Goal: Transaction & Acquisition: Purchase product/service

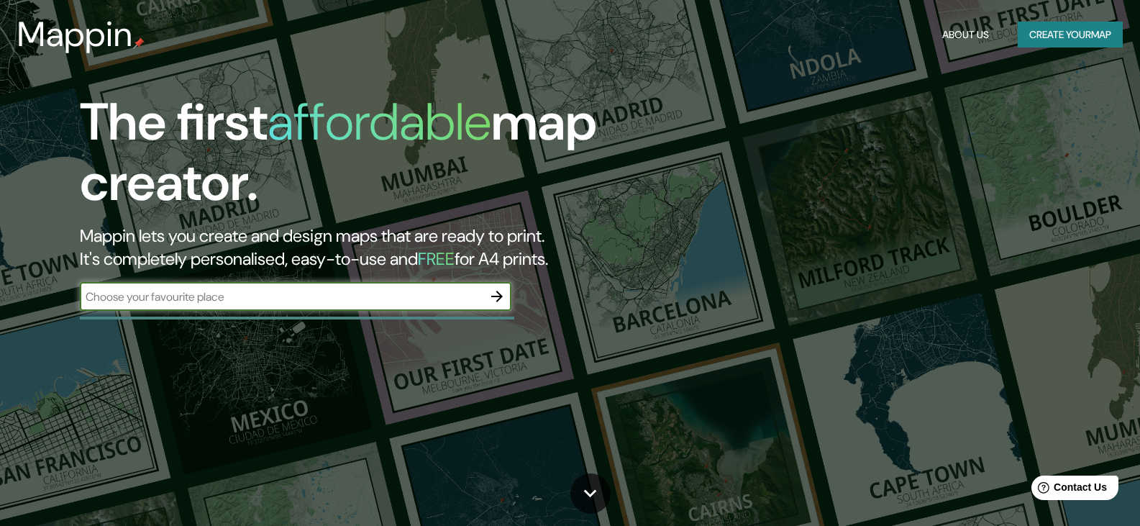
click at [418, 291] on input "text" at bounding box center [281, 296] width 403 height 17
click at [416, 291] on input "text" at bounding box center [281, 296] width 403 height 17
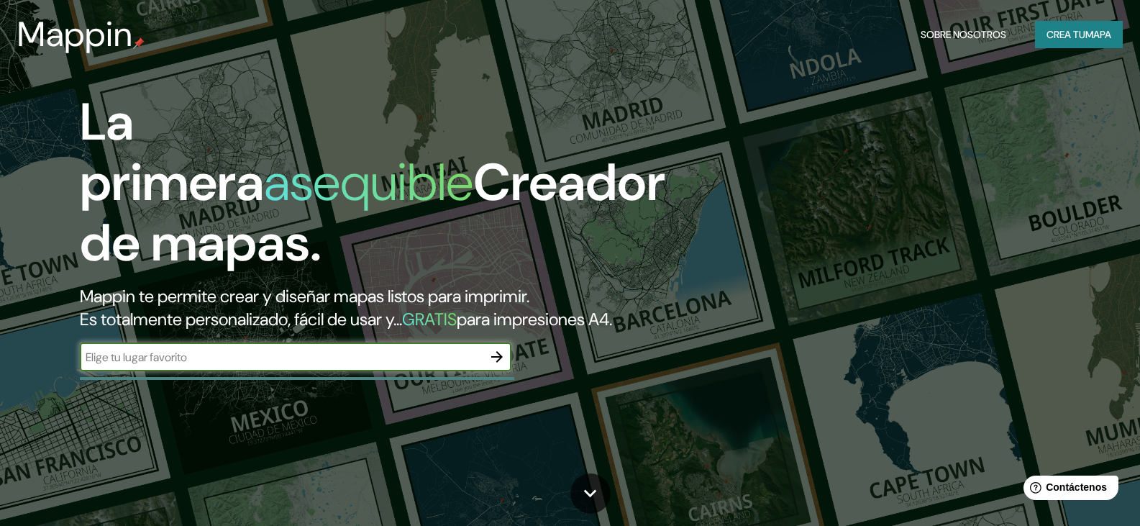
click at [1089, 37] on font "mapa" at bounding box center [1098, 34] width 26 height 13
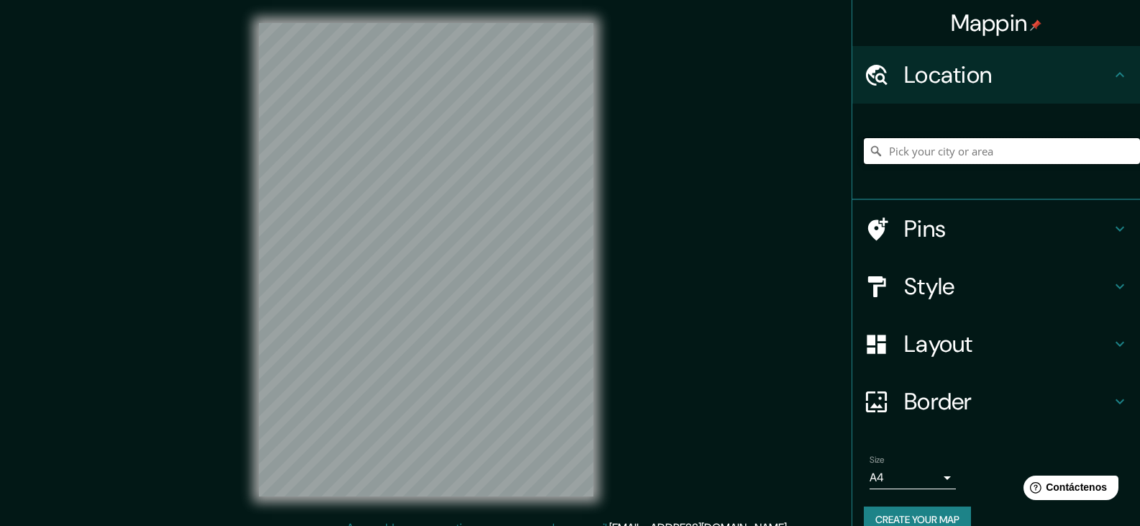
click at [1013, 141] on input "Pick your city or area" at bounding box center [1002, 151] width 276 height 26
click at [1000, 146] on input "Elige tu ciudad o zona" at bounding box center [1002, 151] width 276 height 26
paste input "-C. Maíz & Capulines, Santiago Tepalcatlalpan, Xochimilco, [GEOGRAPHIC_DATA], C…"
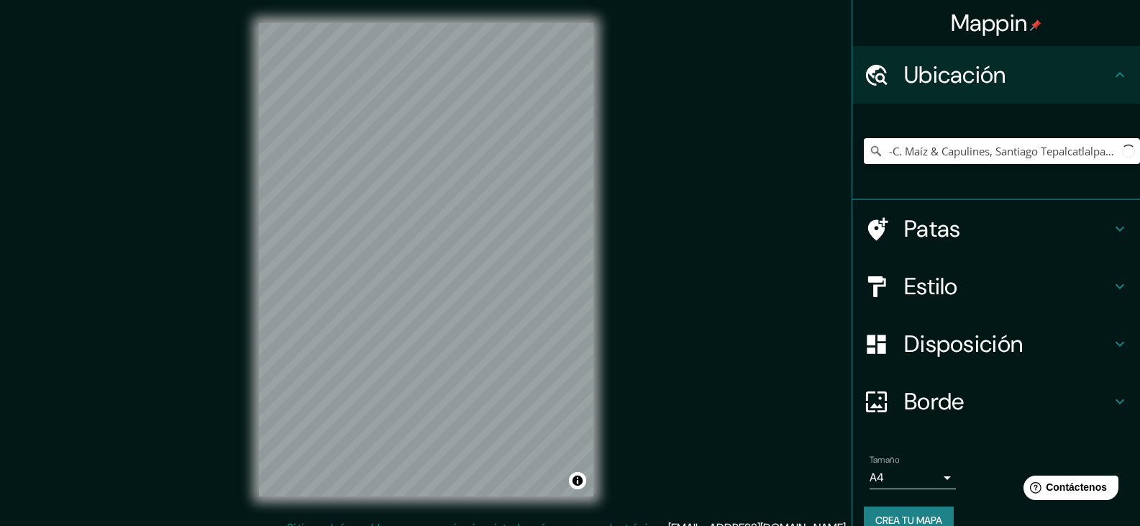
scroll to position [0, 225]
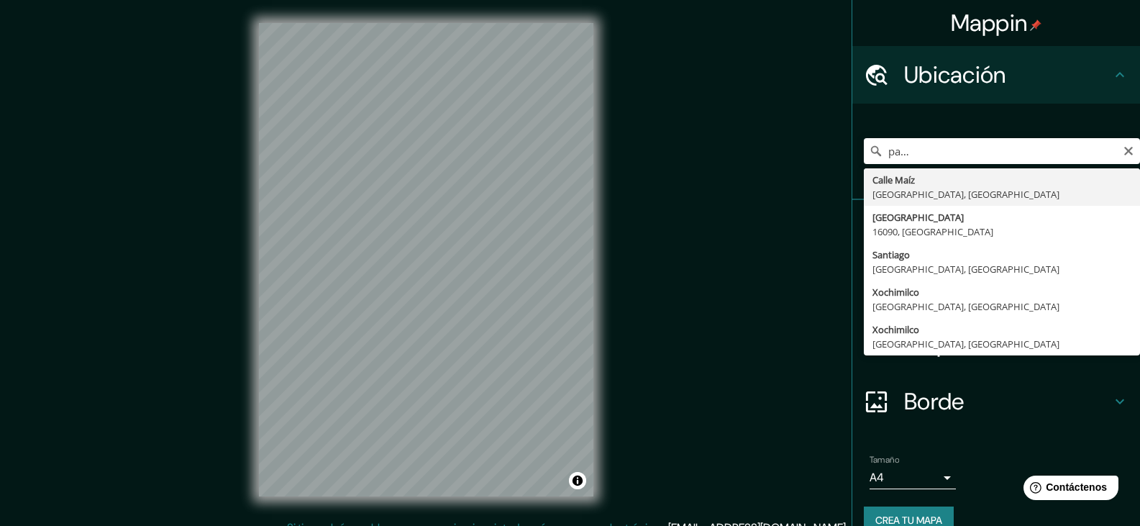
type input "[GEOGRAPHIC_DATA], [GEOGRAPHIC_DATA], [GEOGRAPHIC_DATA]"
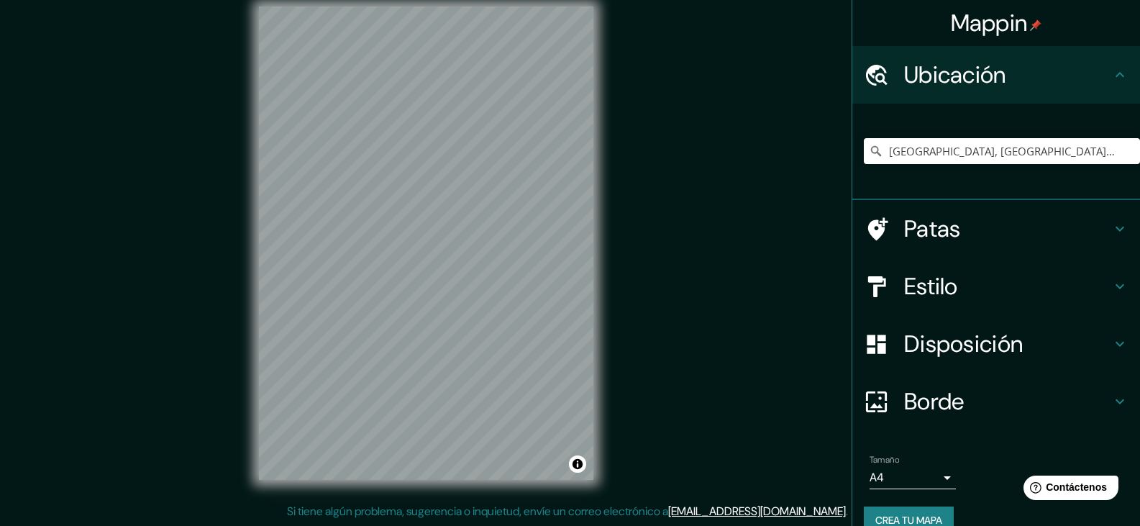
scroll to position [0, 0]
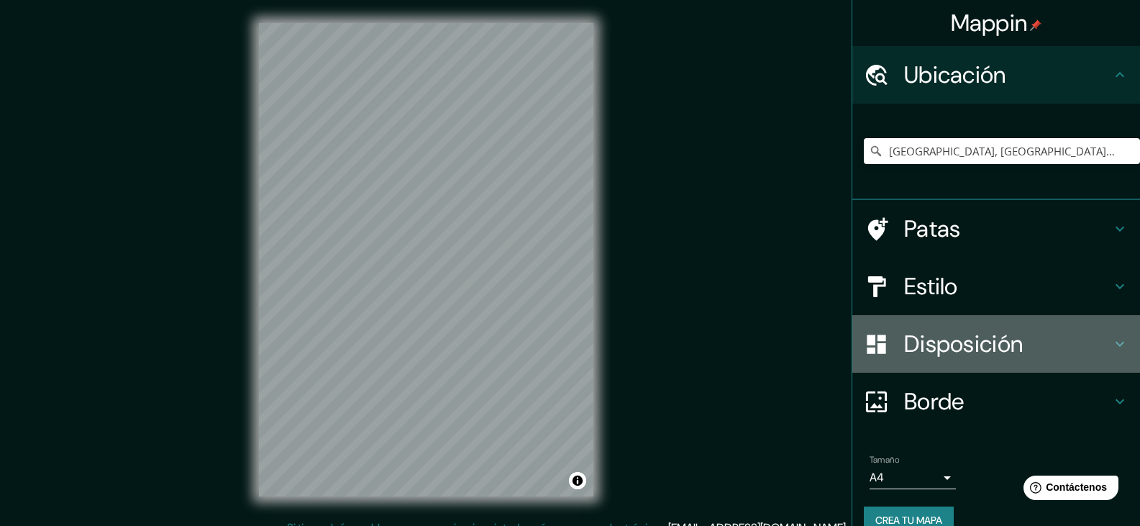
click at [977, 335] on font "Disposición" at bounding box center [963, 344] width 119 height 30
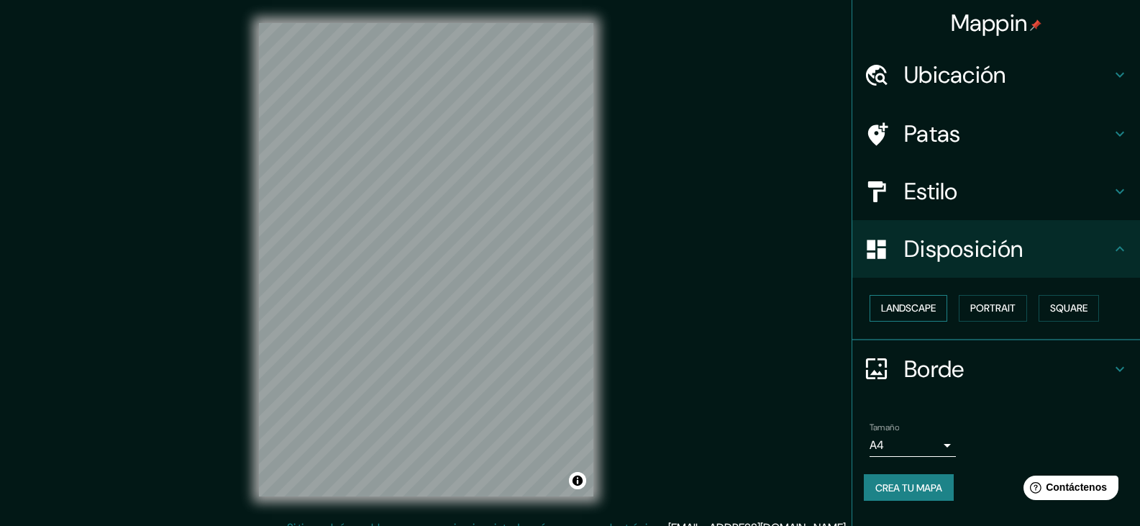
click at [915, 314] on button "Landscape" at bounding box center [908, 308] width 78 height 27
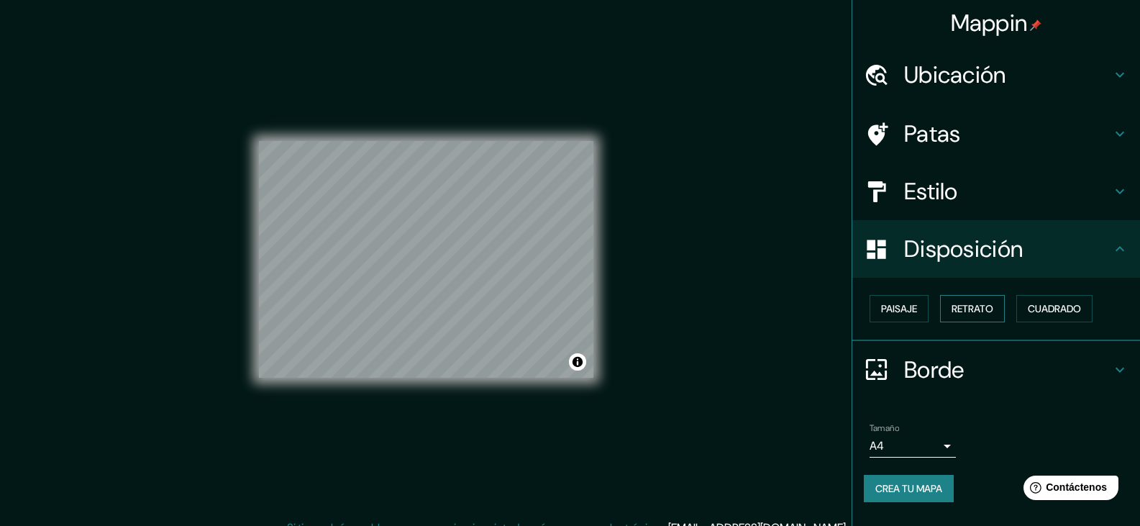
click at [994, 296] on button "Retrato" at bounding box center [972, 308] width 65 height 27
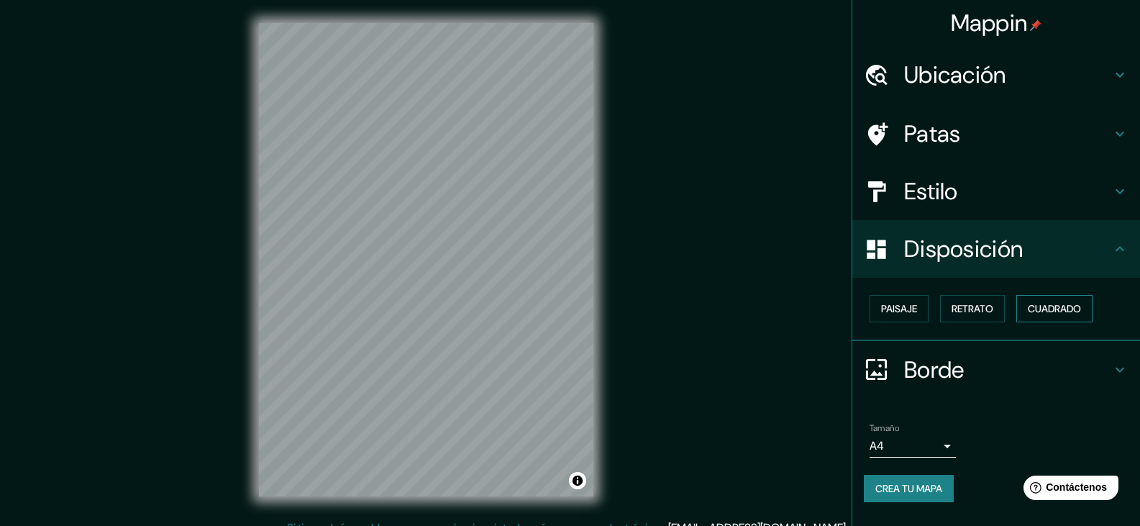
click at [1039, 302] on font "Cuadrado" at bounding box center [1054, 308] width 53 height 13
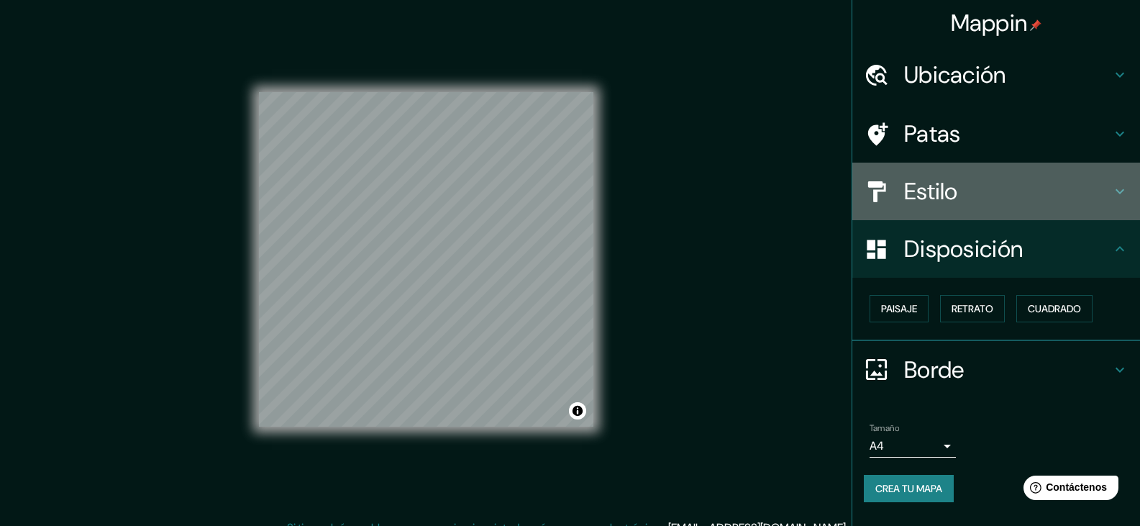
click at [944, 198] on font "Estilo" at bounding box center [931, 191] width 54 height 30
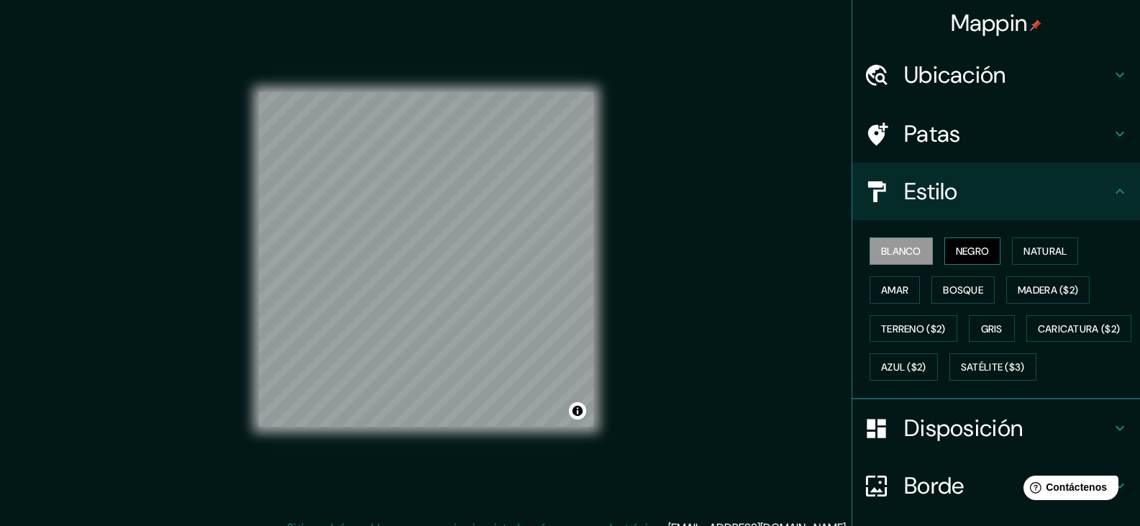
click at [959, 252] on font "Negro" at bounding box center [973, 251] width 34 height 13
click at [1022, 261] on button "Natural" at bounding box center [1045, 250] width 66 height 27
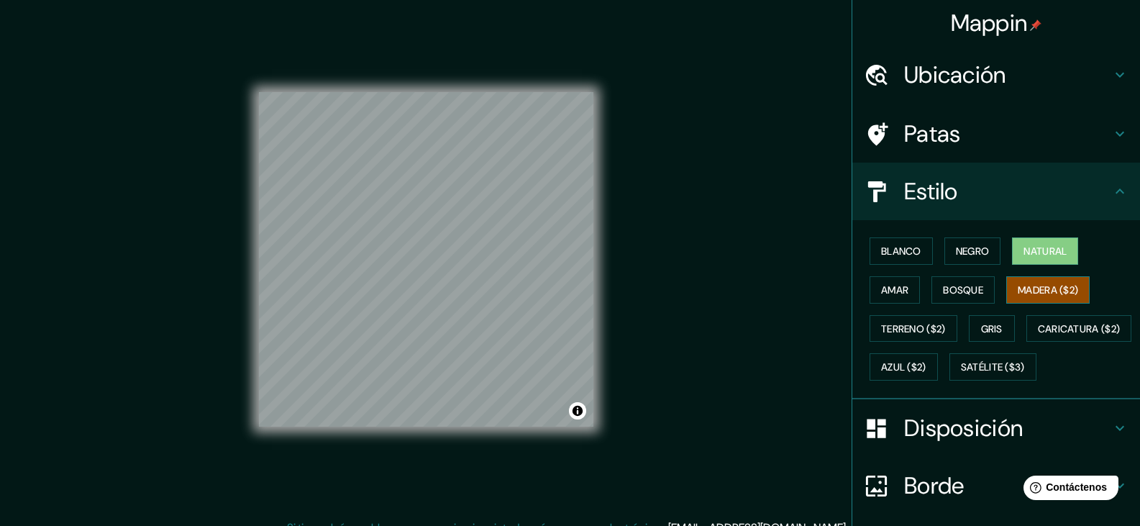
click at [1072, 291] on font "Madera ($2)" at bounding box center [1048, 289] width 60 height 13
click at [931, 331] on font "Terreno ($2)" at bounding box center [913, 328] width 65 height 13
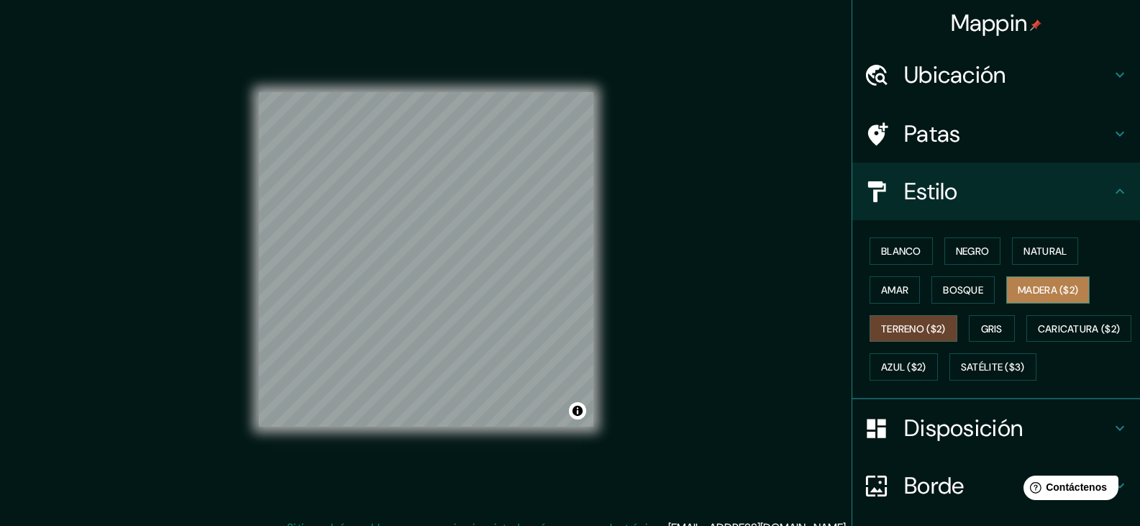
click at [1026, 286] on font "Madera ($2)" at bounding box center [1048, 289] width 60 height 13
